Goal: Information Seeking & Learning: Check status

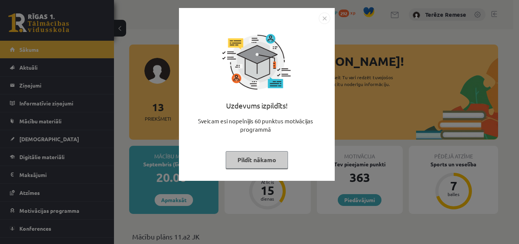
click at [325, 19] on img "Close" at bounding box center [324, 18] width 11 height 11
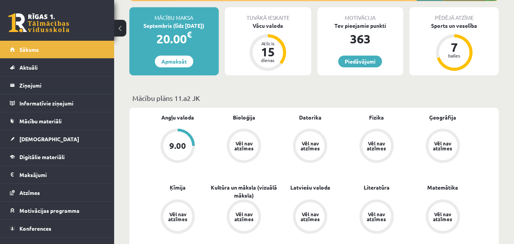
scroll to position [152, 0]
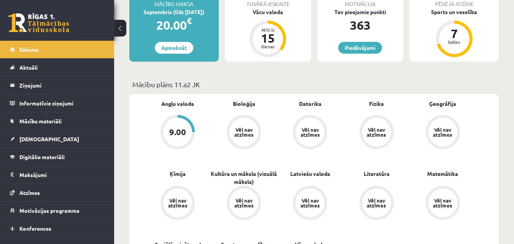
click at [176, 132] on div "9.00" at bounding box center [177, 132] width 17 height 8
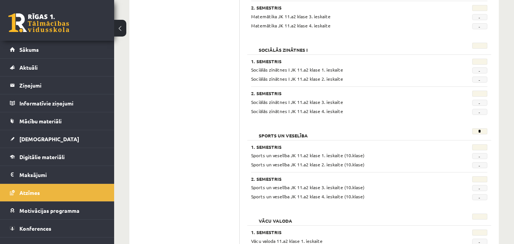
scroll to position [935, 0]
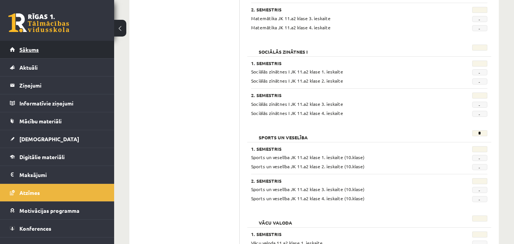
click at [43, 49] on link "Sākums" at bounding box center [57, 49] width 95 height 17
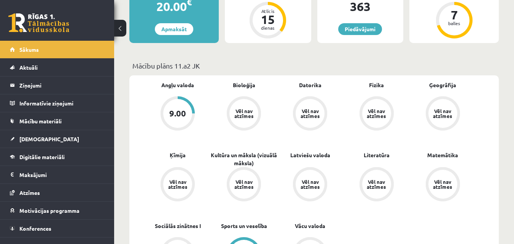
scroll to position [114, 0]
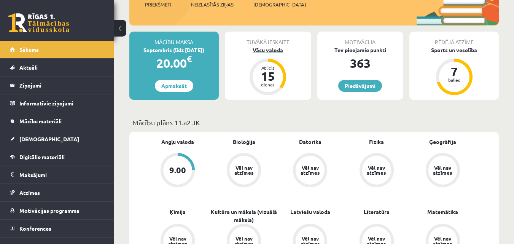
click at [279, 53] on div "Vācu valoda" at bounding box center [268, 50] width 86 height 8
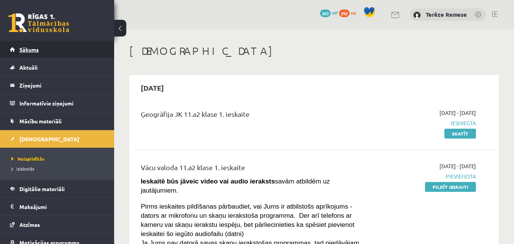
click at [29, 48] on span "Sākums" at bounding box center [28, 49] width 19 height 7
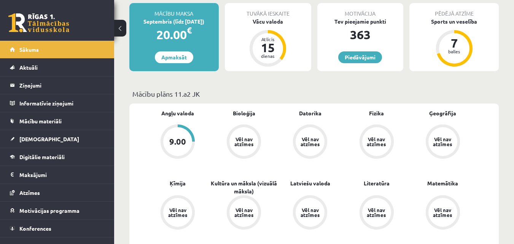
scroll to position [152, 0]
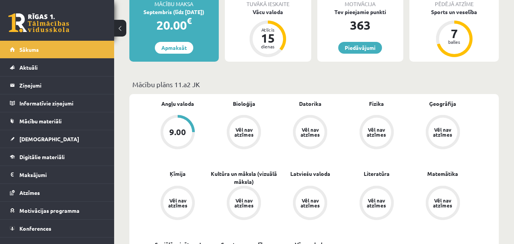
click at [212, 107] on div "Bioloģija Vēl nav atzīmes" at bounding box center [244, 125] width 66 height 51
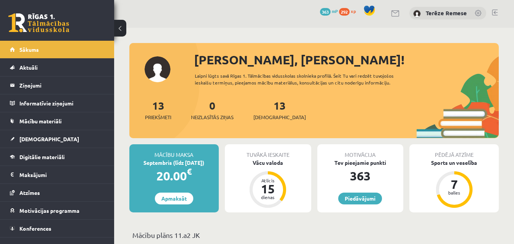
scroll to position [0, 0]
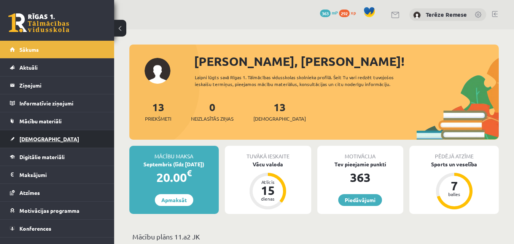
click at [29, 140] on span "[DEMOGRAPHIC_DATA]" at bounding box center [49, 138] width 60 height 7
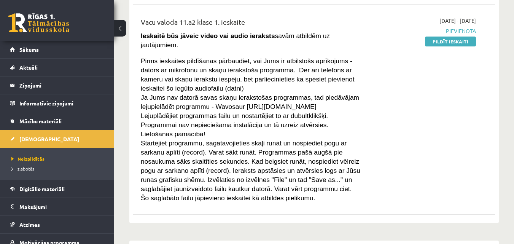
scroll to position [152, 0]
